Goal: Information Seeking & Learning: Learn about a topic

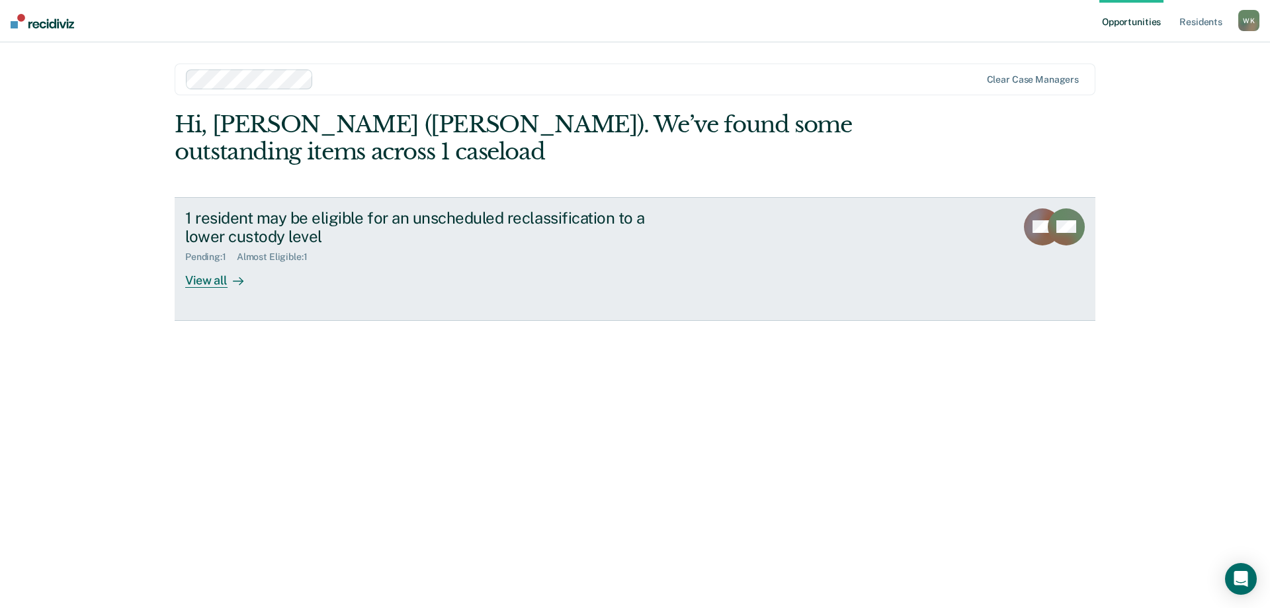
click at [204, 278] on div "View all" at bounding box center [222, 276] width 74 height 26
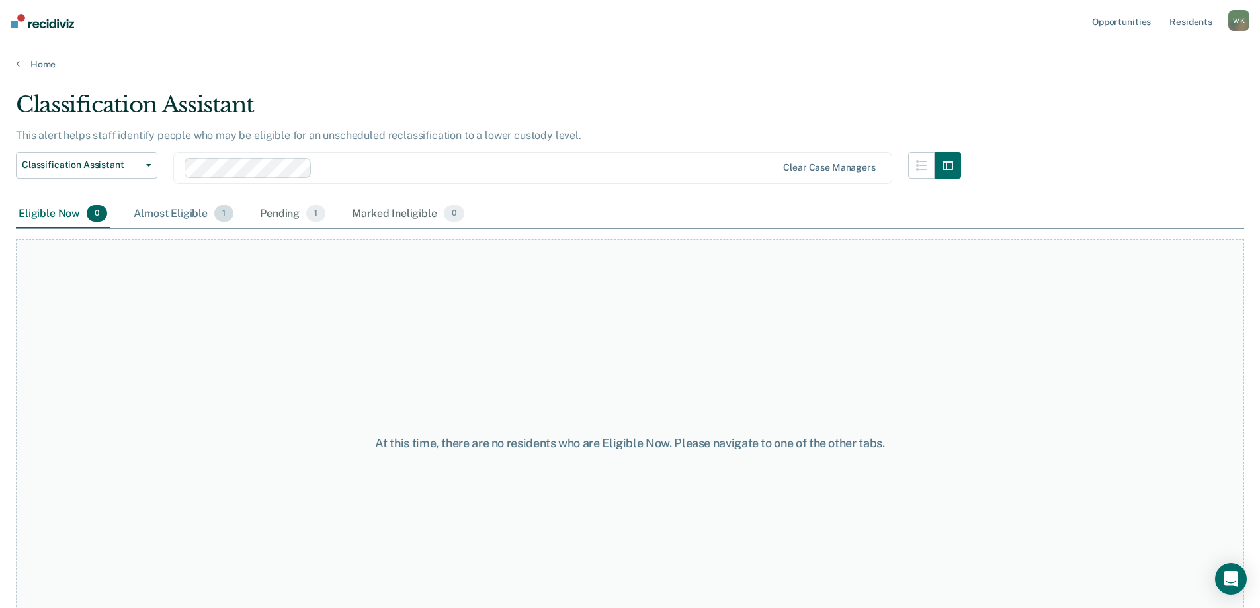
click at [189, 217] on div "Almost Eligible 1" at bounding box center [183, 214] width 105 height 29
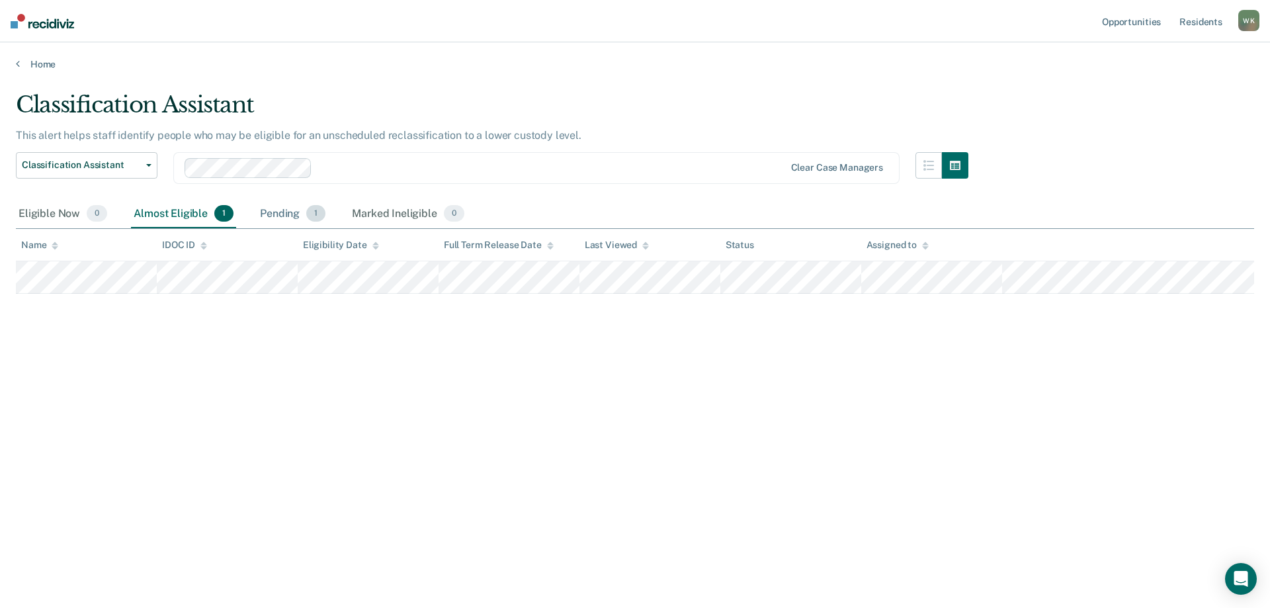
click at [287, 215] on div "Pending 1" at bounding box center [292, 214] width 71 height 29
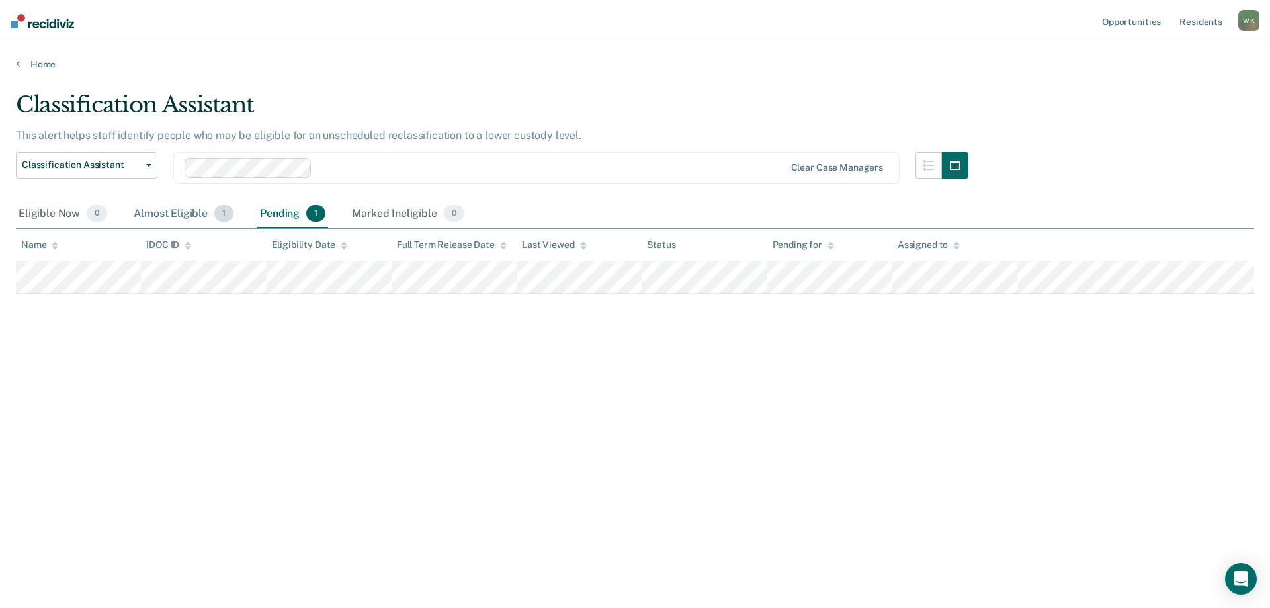
click at [194, 214] on div "Almost Eligible 1" at bounding box center [183, 214] width 105 height 29
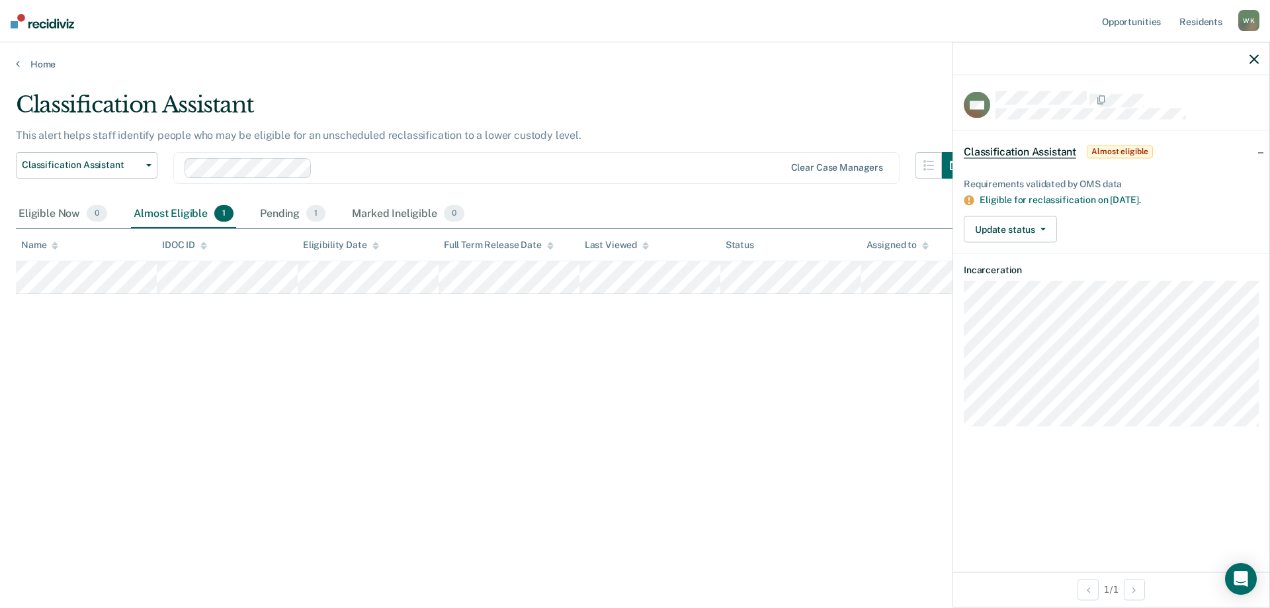
drag, startPoint x: 356, startPoint y: 355, endPoint x: 372, endPoint y: 359, distance: 17.0
click at [358, 354] on div "Classification Assistant This alert helps staff identify people who may be elig…" at bounding box center [635, 299] width 1238 height 417
